Goal: Transaction & Acquisition: Purchase product/service

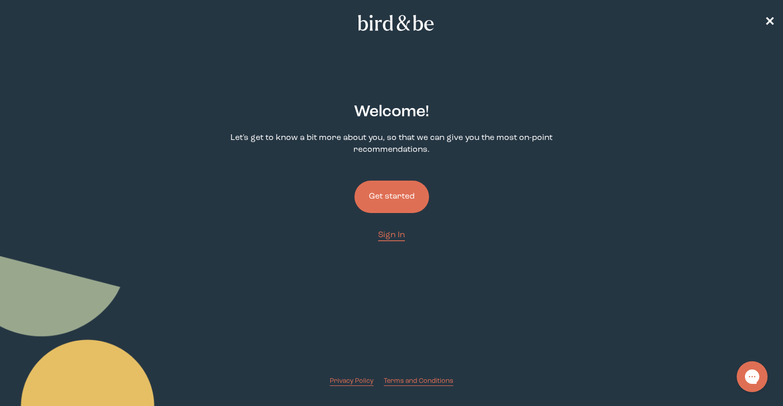
click at [395, 197] on button "Get started" at bounding box center [391, 197] width 75 height 32
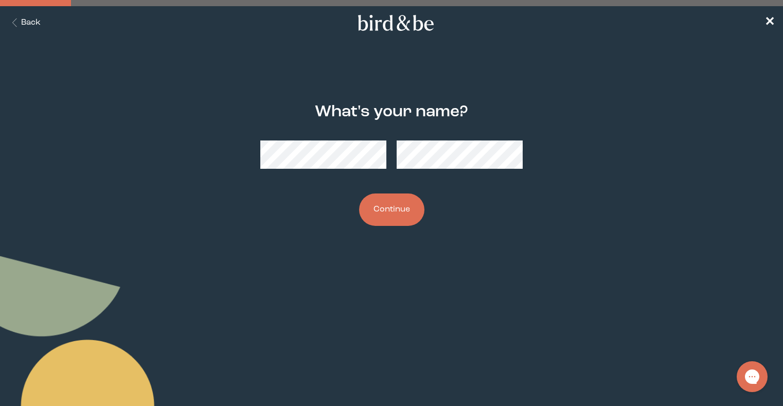
click at [381, 212] on button "Continue" at bounding box center [391, 209] width 65 height 32
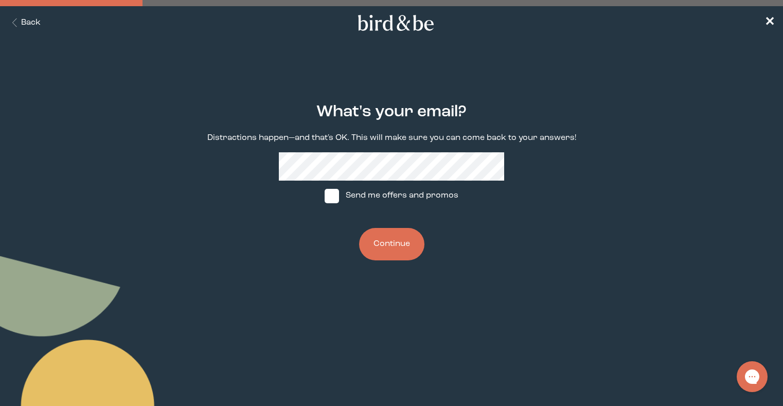
click at [378, 183] on label "Send me offers and promos" at bounding box center [391, 196] width 153 height 31
click at [325, 195] on input "Send me offers and promos" at bounding box center [324, 195] width 1 height 1
checkbox input "true"
click at [386, 239] on button "Continue" at bounding box center [391, 244] width 65 height 32
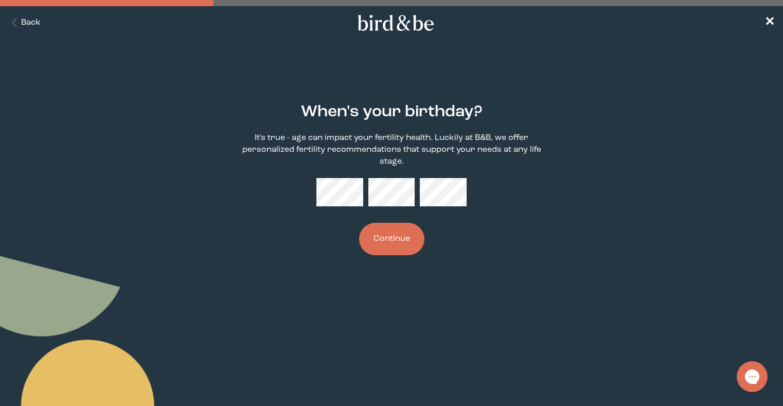
click at [403, 232] on button "Continue" at bounding box center [391, 239] width 65 height 32
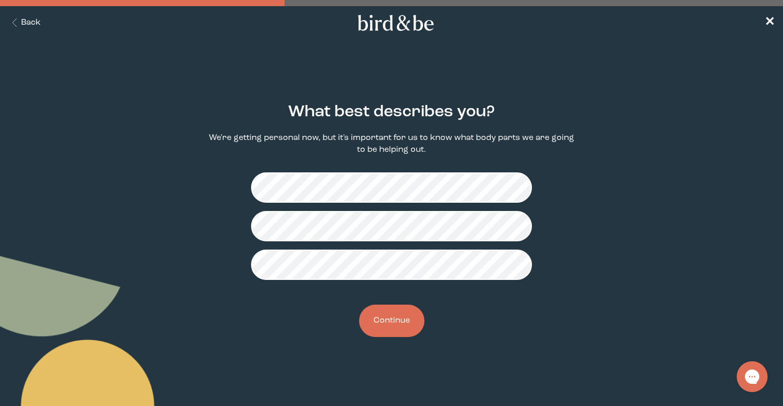
click at [392, 326] on button "Continue" at bounding box center [391, 321] width 65 height 32
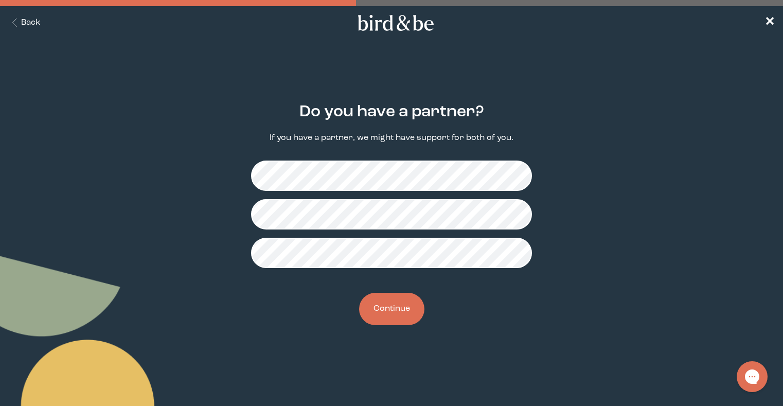
click at [397, 310] on button "Continue" at bounding box center [391, 309] width 65 height 32
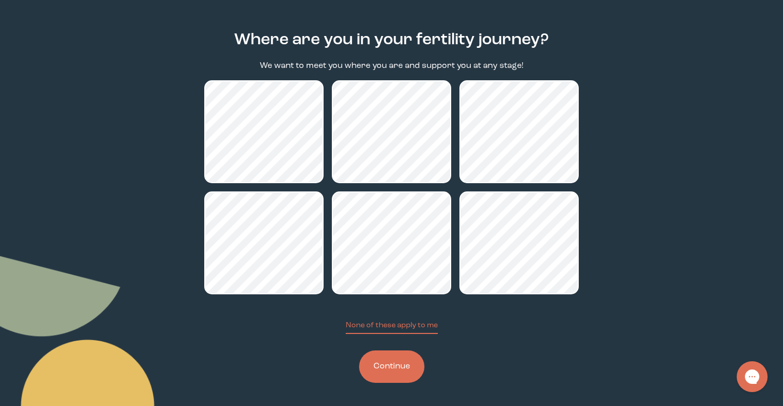
scroll to position [74, 0]
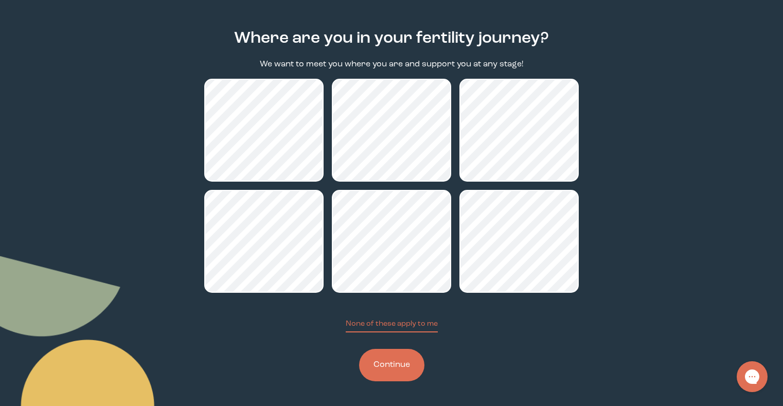
click at [388, 360] on button "Continue" at bounding box center [391, 365] width 65 height 32
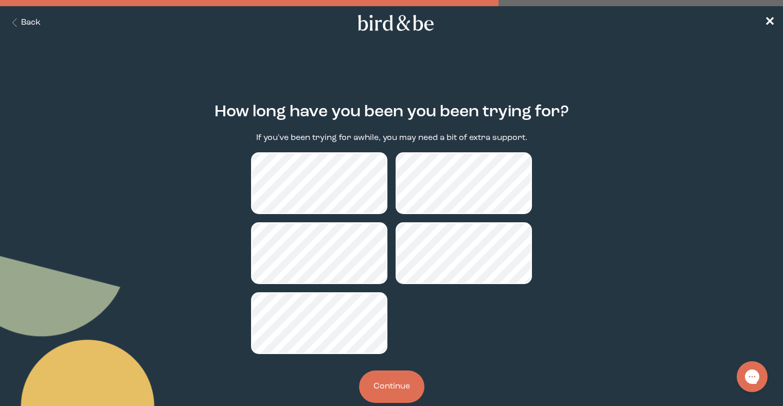
click at [381, 376] on button "Continue" at bounding box center [391, 386] width 65 height 32
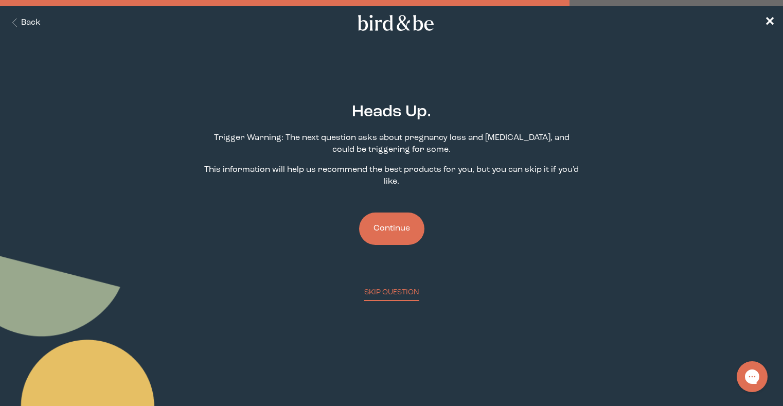
click at [399, 234] on button "Continue" at bounding box center [391, 228] width 65 height 32
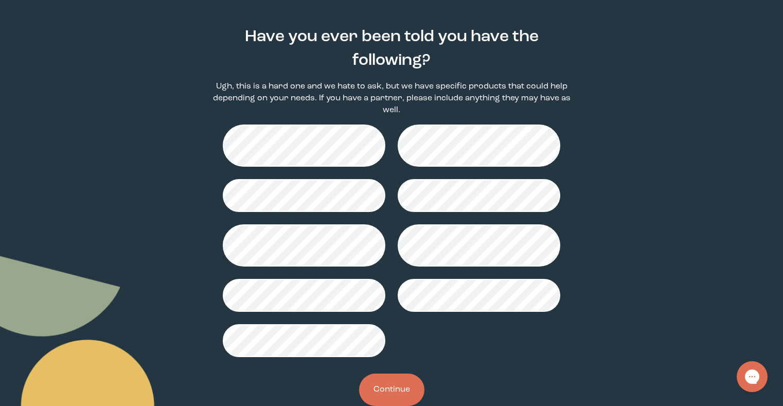
scroll to position [87, 0]
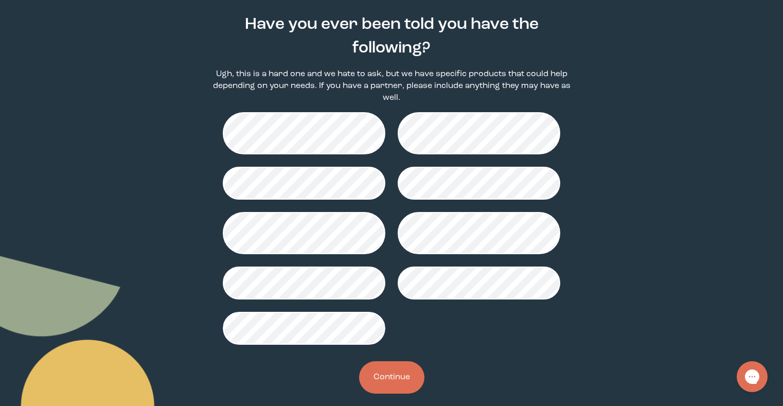
click at [373, 361] on button "Continue" at bounding box center [391, 377] width 65 height 32
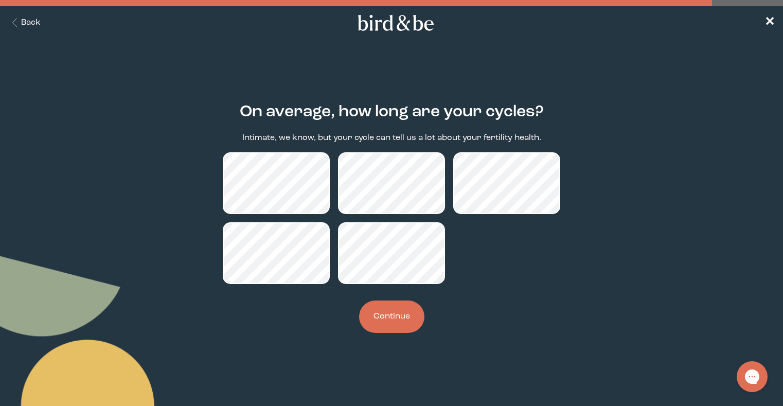
click at [401, 314] on button "Continue" at bounding box center [391, 316] width 65 height 32
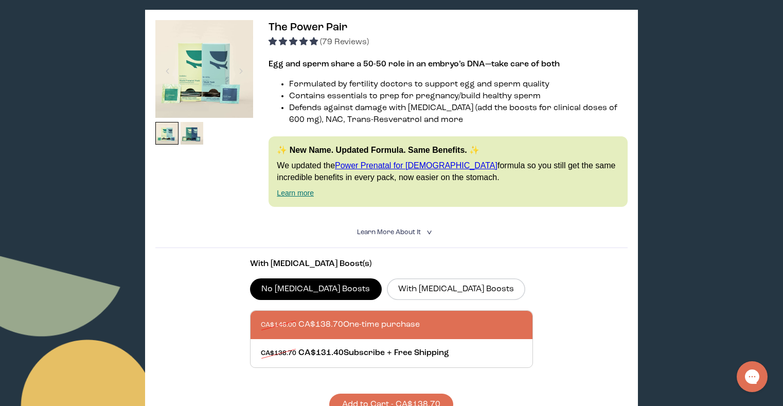
scroll to position [196, 0]
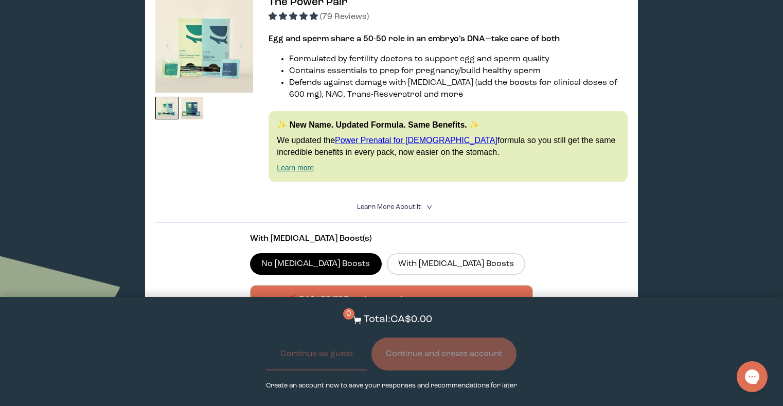
click at [516, 227] on section "With CoQ10 Boost(s) No CoQ10 Boosts With CoQ10 Boosts CA$146.00 CA$138.70 One-t…" at bounding box center [391, 307] width 472 height 168
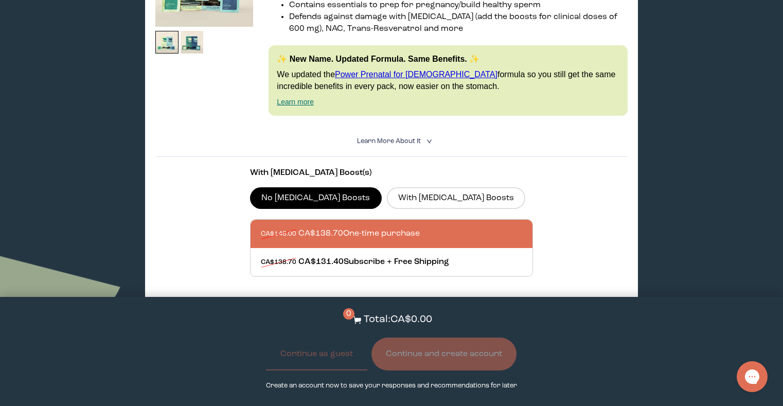
scroll to position [308, 0]
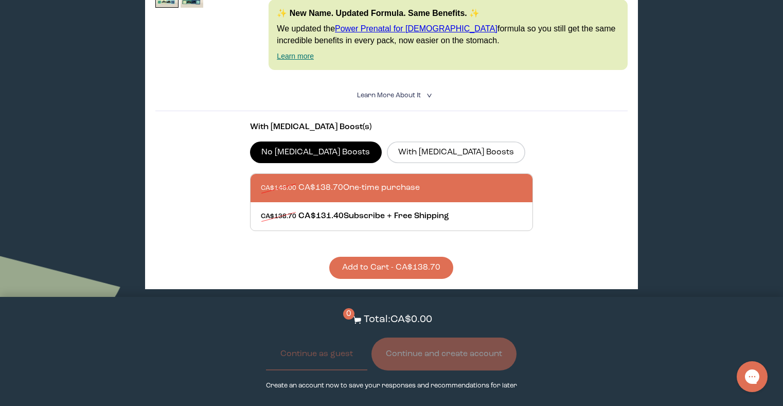
click at [431, 265] on button "Add to Cart - CA$138.70" at bounding box center [391, 268] width 124 height 22
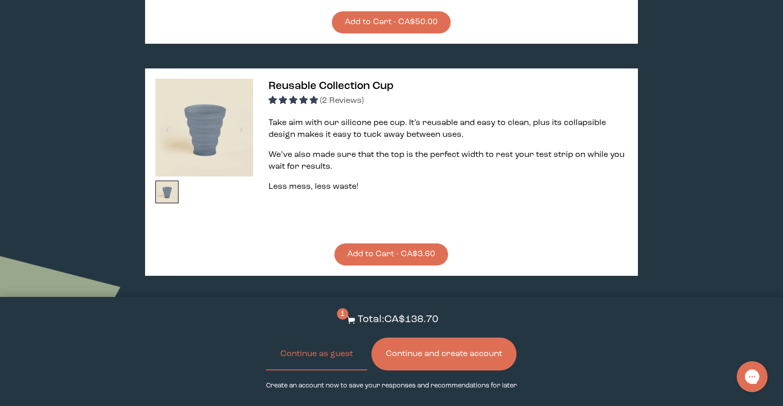
scroll to position [1741, 0]
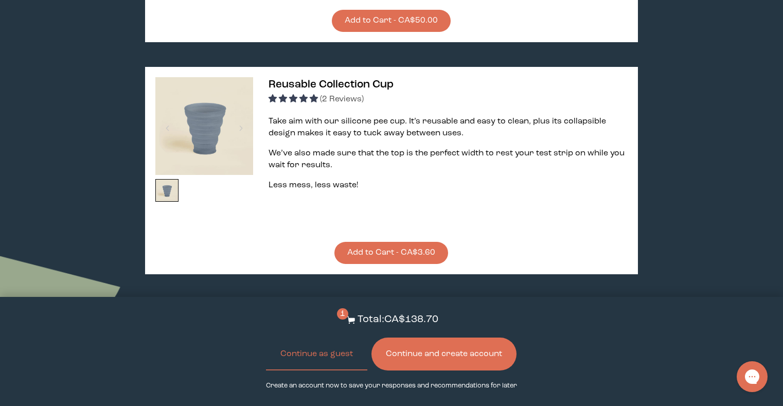
click at [434, 260] on button "Add to Cart - CA$3.60" at bounding box center [391, 253] width 114 height 22
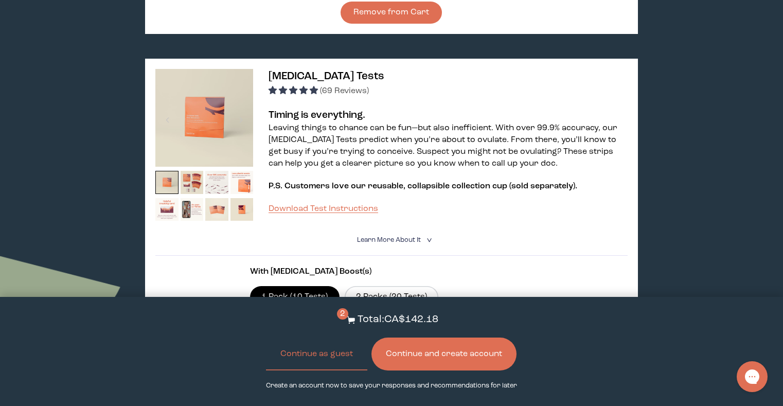
scroll to position [597, 0]
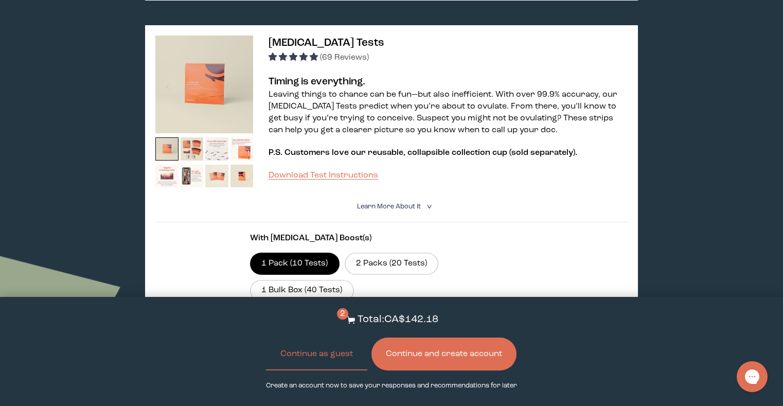
click at [445, 360] on button "Continue and create account" at bounding box center [443, 353] width 145 height 33
